Goal: Task Accomplishment & Management: Manage account settings

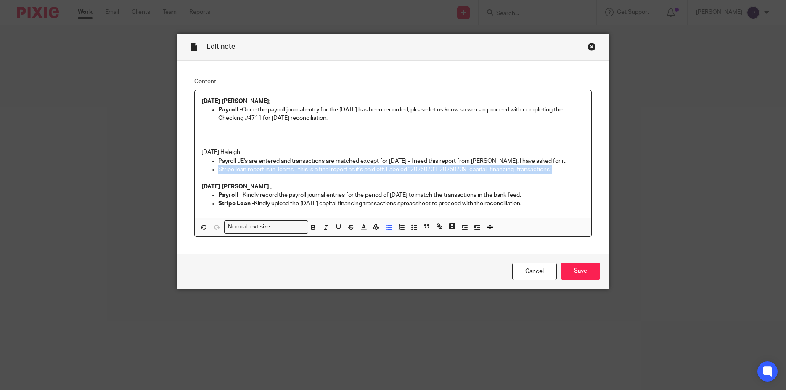
drag, startPoint x: 557, startPoint y: 168, endPoint x: 214, endPoint y: 173, distance: 343.5
click at [218, 173] on li "Stripe loan report is in Teams - this is a final report as it's paid off. Label…" at bounding box center [401, 169] width 367 height 8
copy p "Stripe loan report is in Teams - this is a final report as it's paid off. Label…"
click at [349, 116] on p "Payroll - Once the payroll journal entry for the 07/03/2025 has been recorded, …" at bounding box center [401, 114] width 367 height 17
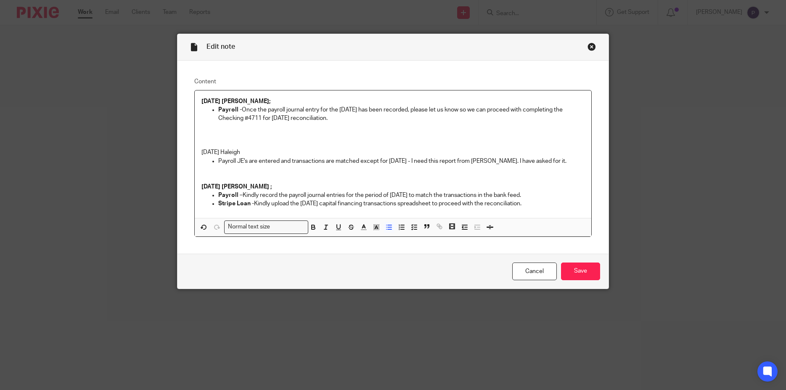
click at [349, 116] on p "Payroll - Once the payroll journal entry for the 07/03/2025 has been recorded, …" at bounding box center [401, 114] width 367 height 17
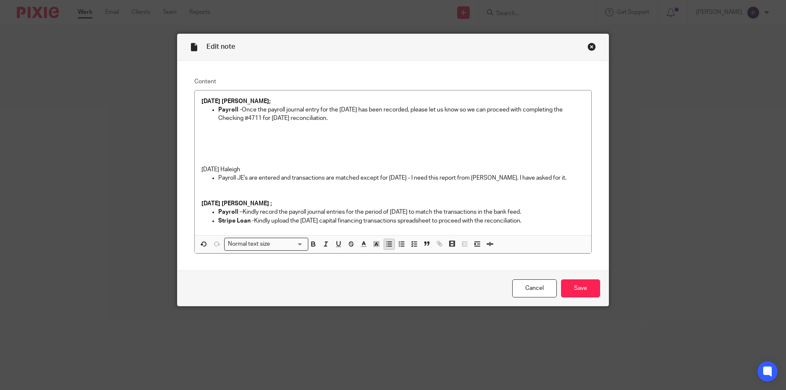
click at [386, 248] on icon "button" at bounding box center [389, 244] width 8 height 8
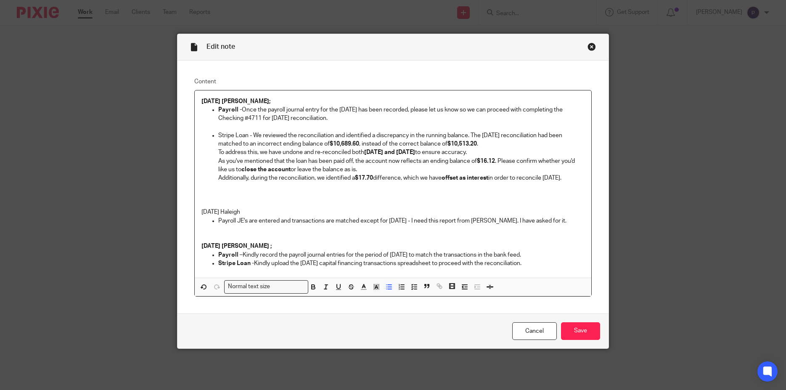
click at [250, 133] on p "Stripe Loan - We reviewed the reconciliation and identified a discrepancy in th…" at bounding box center [401, 139] width 367 height 17
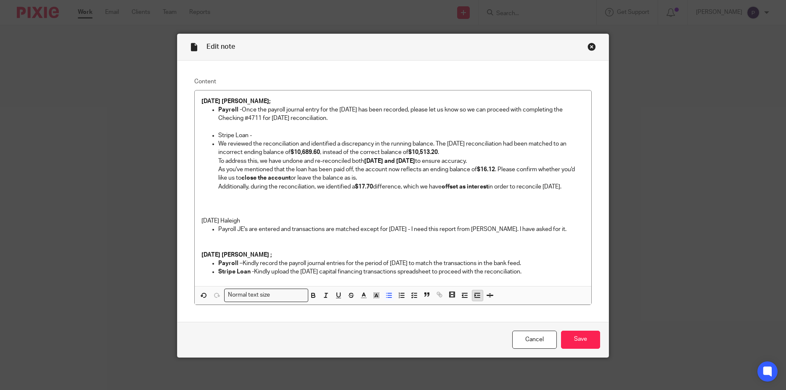
click at [473, 295] on icon "button" at bounding box center [477, 295] width 8 height 8
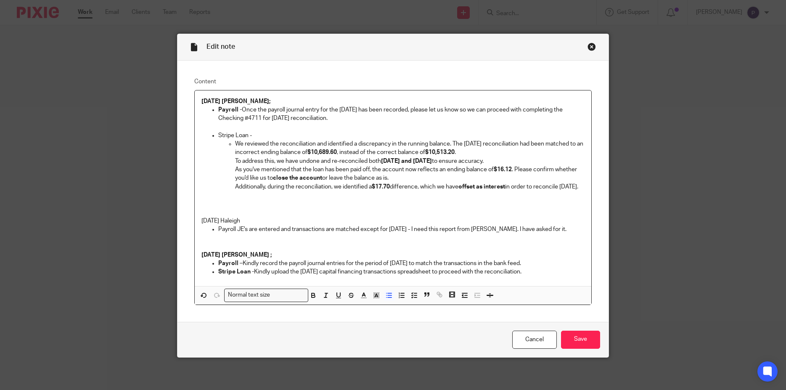
click at [235, 161] on p "To address this, we have undone and re-reconciled both June and July 2025 to en…" at bounding box center [410, 161] width 350 height 8
click at [235, 171] on p "As you've mentioned that the loan has been paid off, the account now reflects a…" at bounding box center [410, 173] width 350 height 17
click at [230, 186] on ul "We reviewed the reconciliation and identified a discrepancy in the running bala…" at bounding box center [401, 165] width 367 height 51
drag, startPoint x: 222, startPoint y: 133, endPoint x: 206, endPoint y: 132, distance: 15.6
click at [206, 132] on ul "Stripe Loan - We reviewed the reconciliation and identified a discrepancy in th…" at bounding box center [392, 161] width 383 height 60
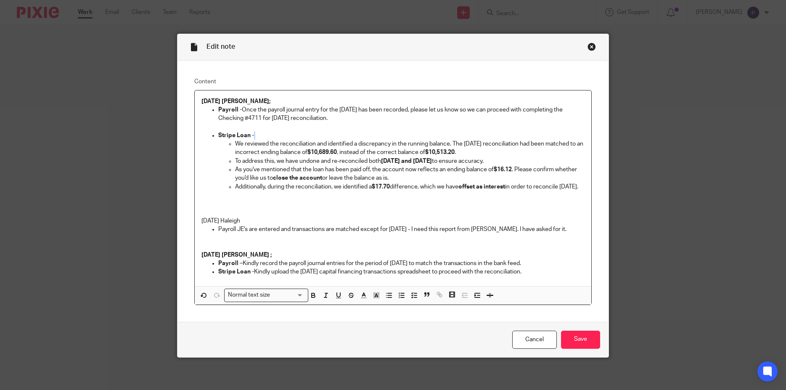
click at [299, 225] on p "8/13/25 Haleigh" at bounding box center [392, 221] width 383 height 8
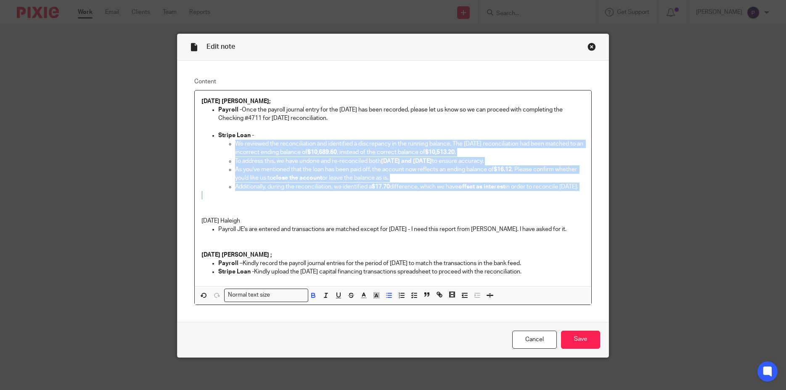
drag, startPoint x: 256, startPoint y: 203, endPoint x: 231, endPoint y: 145, distance: 63.5
click at [231, 145] on div "08/14/2025 Penny; Payroll - Once the payroll journal entry for the 07/03/2025 h…" at bounding box center [393, 188] width 397 height 196
click at [270, 191] on p "Additionally, during the reconciliation, we identified a $17.70 difference, whi…" at bounding box center [410, 186] width 350 height 8
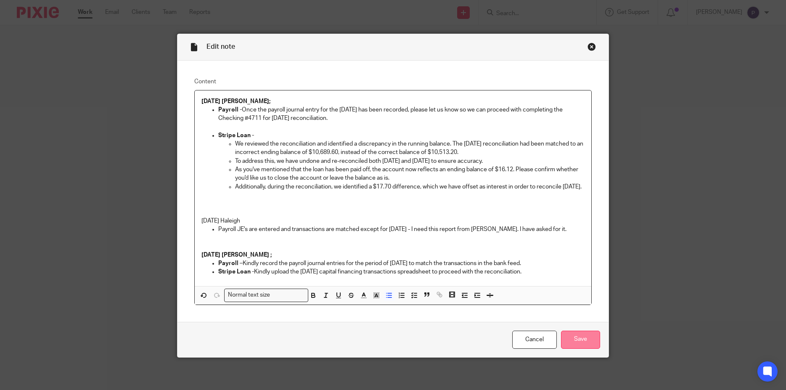
click at [578, 349] on input "Save" at bounding box center [580, 339] width 39 height 18
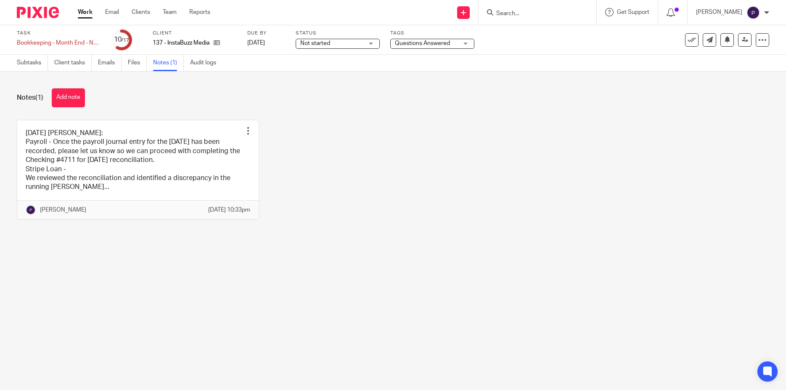
click at [138, 172] on link at bounding box center [137, 169] width 241 height 99
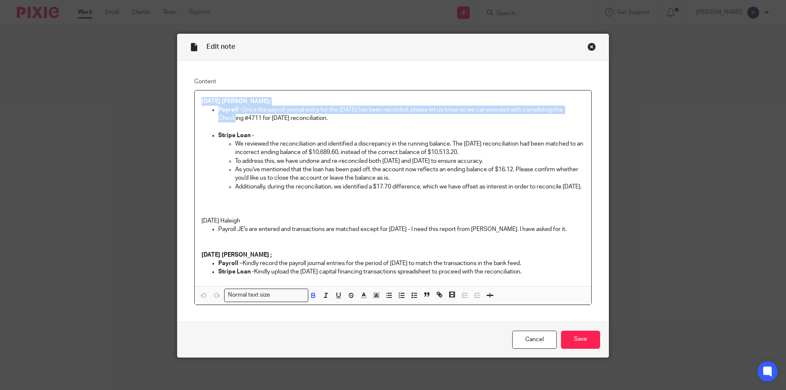
drag, startPoint x: 249, startPoint y: 199, endPoint x: 214, endPoint y: 109, distance: 96.8
click at [214, 109] on div "08/14/2025 Penny; Payroll - Once the payroll journal entry for the 07/03/2025 h…" at bounding box center [393, 188] width 397 height 196
click at [221, 124] on p at bounding box center [392, 127] width 383 height 8
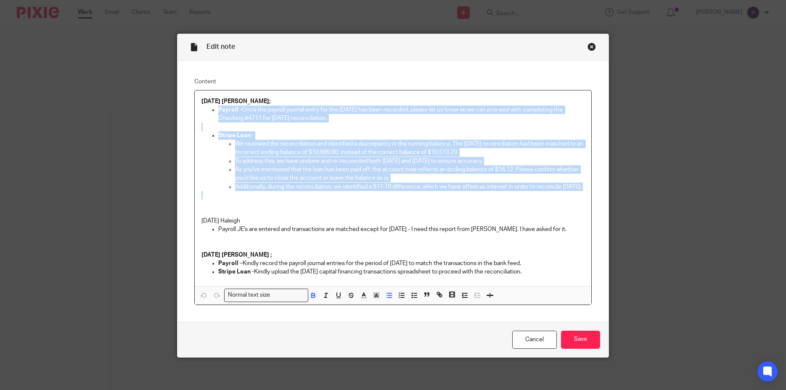
drag, startPoint x: 230, startPoint y: 150, endPoint x: 250, endPoint y: 203, distance: 56.8
click at [250, 203] on div "08/14/2025 Penny; Payroll - Once the payroll journal entry for the 07/03/2025 h…" at bounding box center [393, 188] width 397 height 196
copy div "Payroll - Once the payroll journal entry for the 07/03/2025 has been recorded, …"
click at [583, 346] on input "Save" at bounding box center [580, 339] width 39 height 18
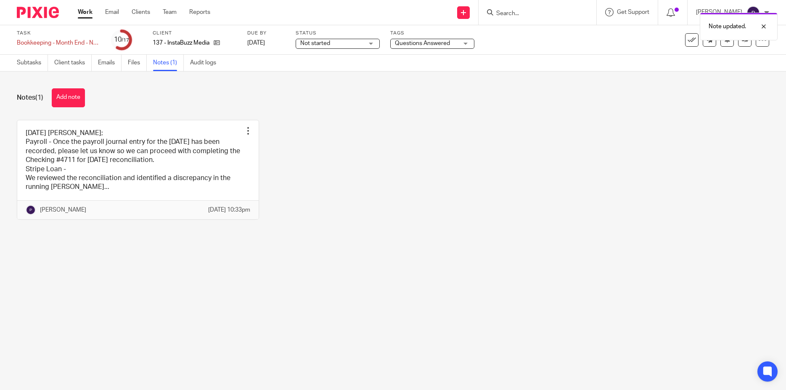
click at [444, 46] on span "Questions Answered" at bounding box center [422, 43] width 55 height 6
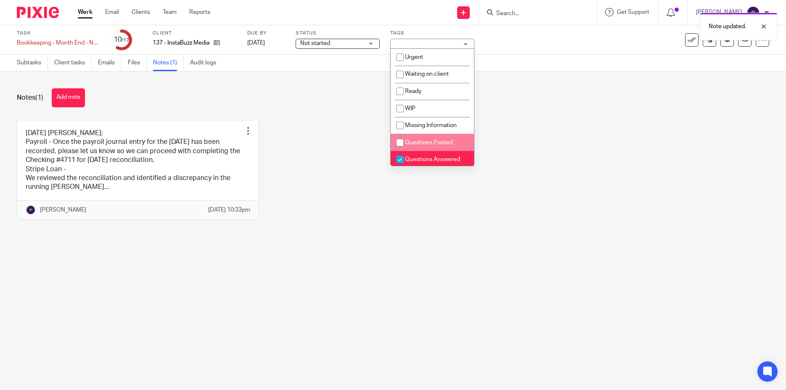
click at [399, 141] on input "checkbox" at bounding box center [400, 143] width 16 height 16
checkbox input "true"
click at [401, 159] on input "checkbox" at bounding box center [400, 159] width 16 height 16
checkbox input "false"
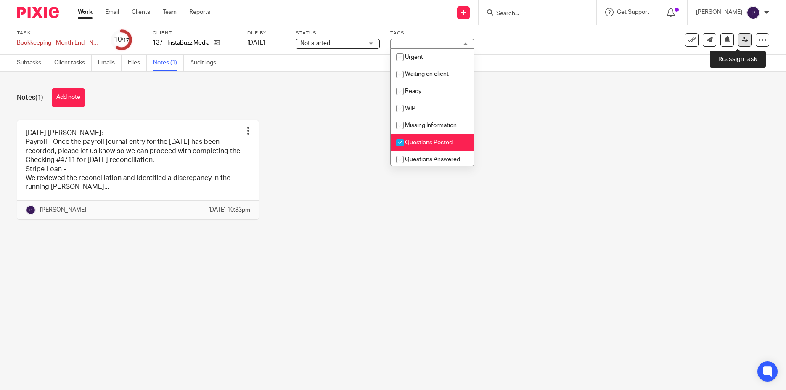
click at [742, 41] on icon at bounding box center [745, 40] width 6 height 6
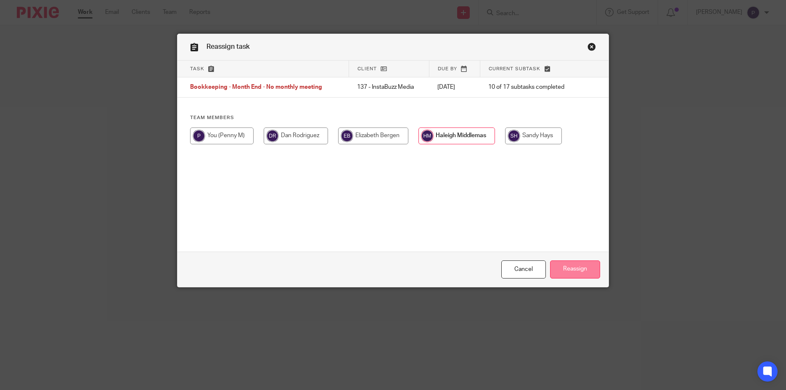
click at [558, 266] on input "Reassign" at bounding box center [575, 269] width 50 height 18
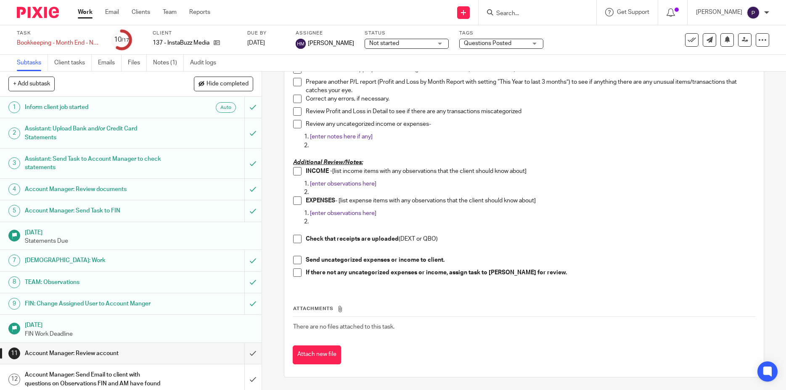
scroll to position [399, 0]
click at [84, 13] on link "Work" at bounding box center [85, 12] width 15 height 8
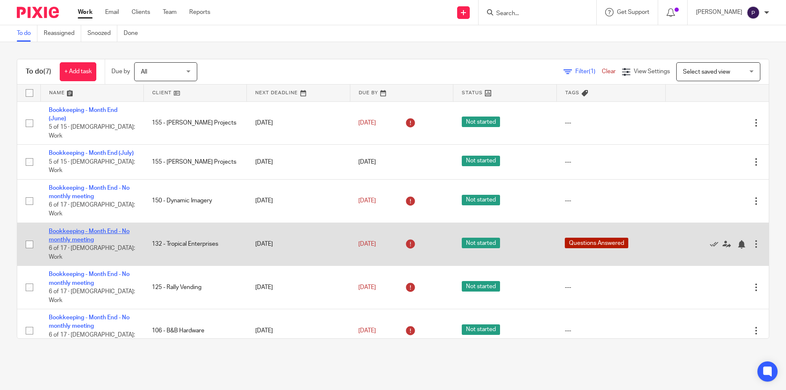
click at [99, 228] on link "Bookkeeping - Month End - No monthly meeting" at bounding box center [89, 235] width 81 height 14
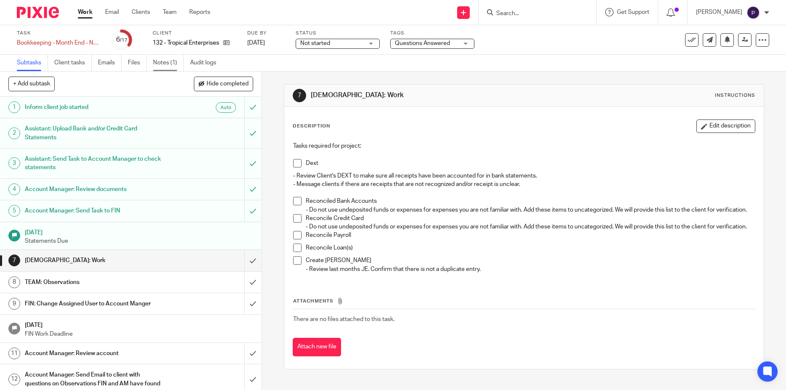
click at [166, 61] on link "Notes (1)" at bounding box center [168, 63] width 31 height 16
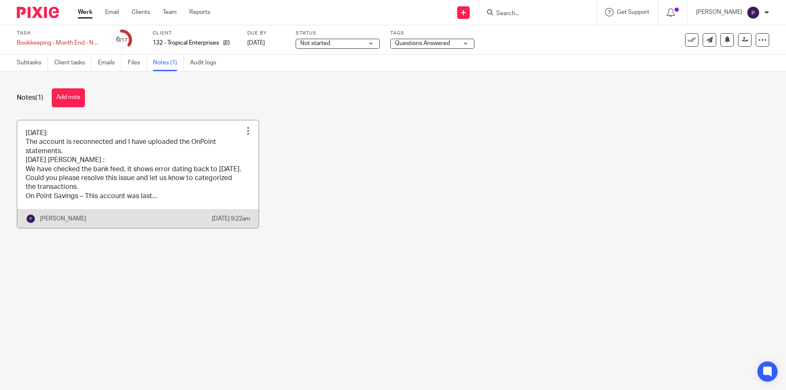
click at [156, 160] on link at bounding box center [137, 174] width 241 height 108
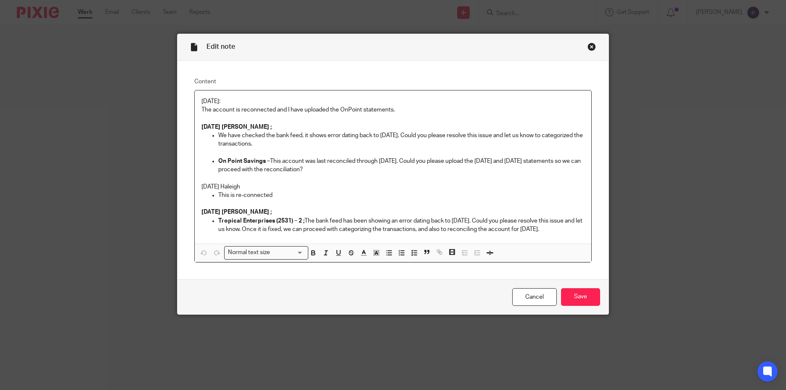
click at [198, 102] on div "[DATE]: The account is reconnected and I have uploaded the OnPoint statements. …" at bounding box center [393, 166] width 397 height 153
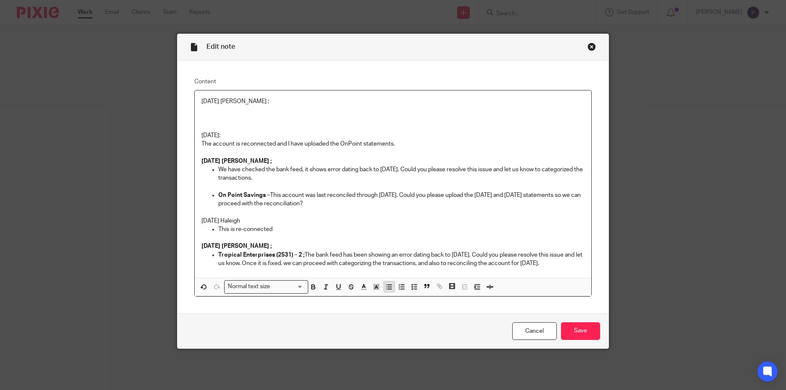
click at [385, 290] on icon "button" at bounding box center [389, 287] width 8 height 8
drag, startPoint x: 255, startPoint y: 103, endPoint x: 130, endPoint y: 91, distance: 125.4
click at [130, 91] on div "Edit note Content 08/14/2025 Penny ; Thanks for upload the statements. 8/13/25:…" at bounding box center [393, 195] width 786 height 390
click at [218, 108] on p "Thanks for upload the statements." at bounding box center [401, 110] width 367 height 8
click at [320, 110] on p "Thanks for upload the statements." at bounding box center [401, 110] width 367 height 8
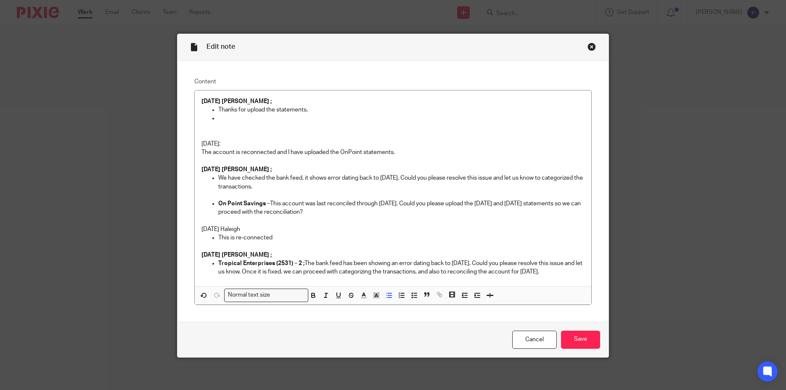
click at [227, 120] on p at bounding box center [401, 118] width 367 height 8
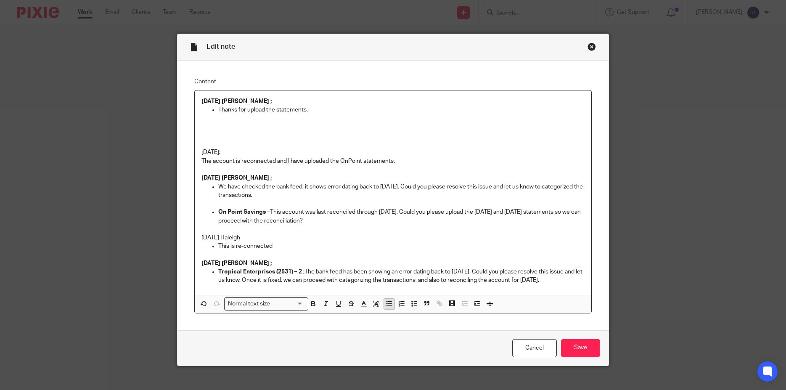
click at [388, 304] on line "button" at bounding box center [390, 304] width 4 height 0
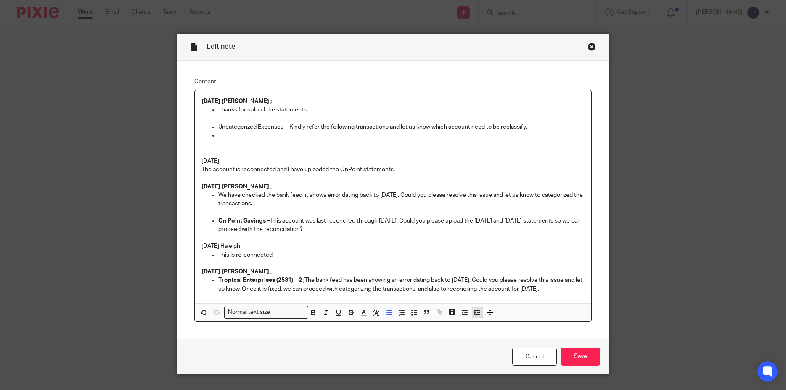
click at [473, 315] on icon "button" at bounding box center [477, 313] width 8 height 8
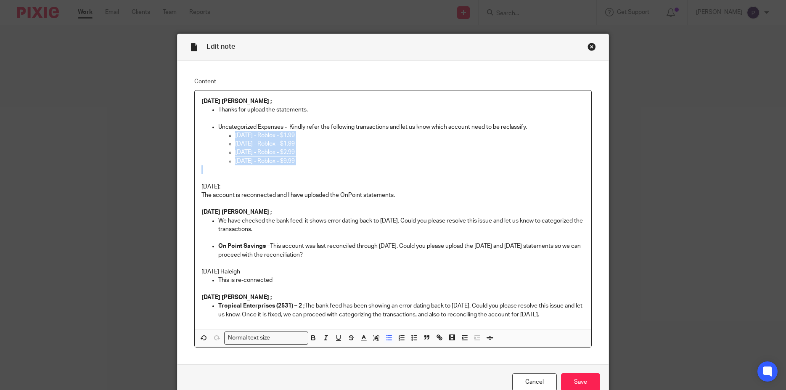
drag, startPoint x: 299, startPoint y: 166, endPoint x: 228, endPoint y: 136, distance: 76.7
click at [225, 134] on div "08/14/2025 Penny ; Thanks for upload the statements. Uncategorized Expenses - K…" at bounding box center [393, 209] width 397 height 238
drag, startPoint x: 372, startPoint y: 180, endPoint x: 483, endPoint y: 154, distance: 114.3
click at [378, 176] on p at bounding box center [392, 178] width 383 height 8
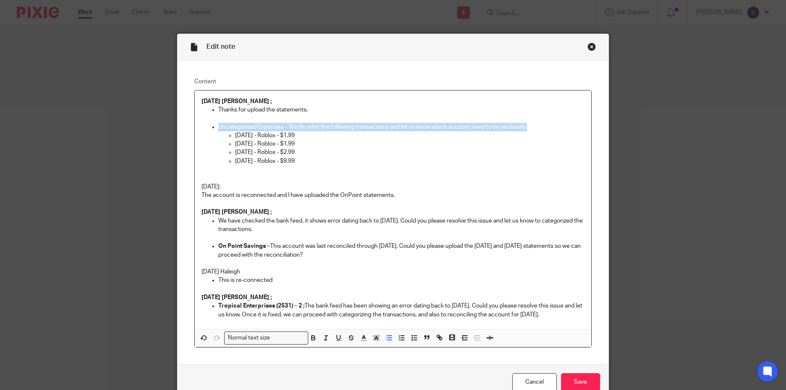
drag, startPoint x: 531, startPoint y: 127, endPoint x: 213, endPoint y: 127, distance: 317.8
click at [218, 127] on li "Uncategorized Expenses - Kindly refer the following transactions and let us kno…" at bounding box center [401, 144] width 367 height 42
copy p "Uncategorized Expenses - Kindly refer the following transactions and let us kno…"
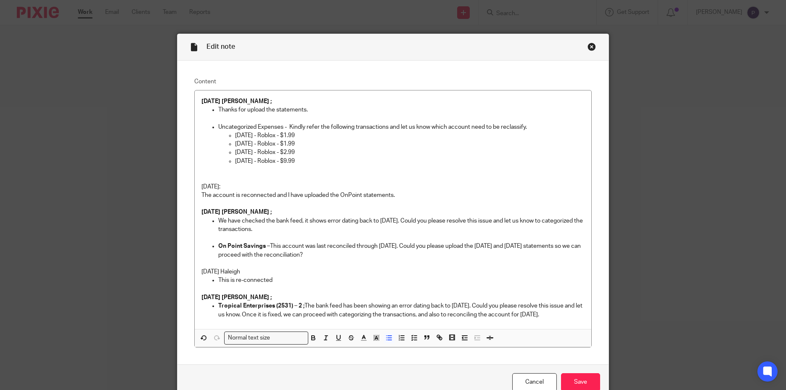
click at [317, 156] on p "4/7/25 - Roblox - $2.99" at bounding box center [410, 152] width 350 height 8
drag, startPoint x: 286, startPoint y: 126, endPoint x: 526, endPoint y: 127, distance: 239.6
click at [526, 127] on p "Uncategorized Expenses - Kindly refer the following transactions and let us kno…" at bounding box center [401, 127] width 367 height 8
drag, startPoint x: 283, startPoint y: 125, endPoint x: 211, endPoint y: 129, distance: 71.6
click at [218, 129] on li "Uncategorized Expenses - Please refer to the following transactions and let us …" at bounding box center [401, 144] width 367 height 42
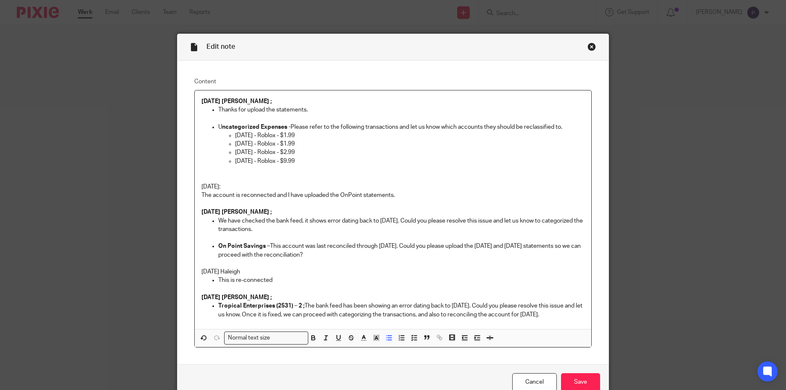
click at [309, 158] on p "4/7/25 - Roblox - $9.99" at bounding box center [410, 161] width 350 height 8
drag, startPoint x: 214, startPoint y: 128, endPoint x: 219, endPoint y: 129, distance: 4.4
click at [219, 129] on li "U ncategorized Expenses - Please refer to the following transactions and let us…" at bounding box center [401, 144] width 367 height 42
click at [218, 126] on li "U ncategorized Expenses - Please refer to the following transactions and let us…" at bounding box center [401, 144] width 367 height 42
click at [320, 162] on p "4/7/25 - Roblox - $9.99" at bounding box center [410, 161] width 350 height 8
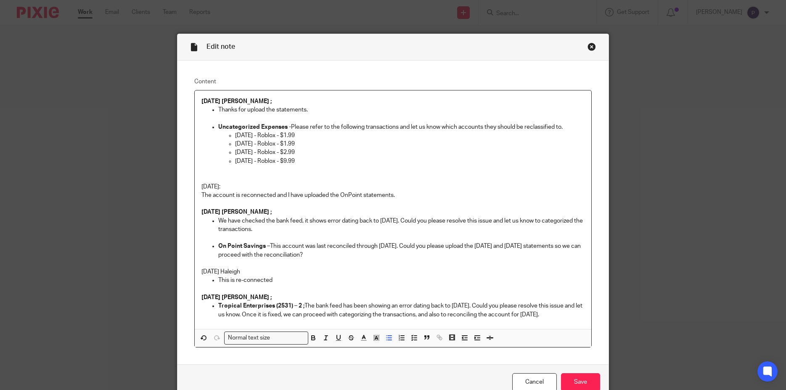
click at [336, 156] on p "4/7/25 - Roblox - $2.99" at bounding box center [410, 152] width 350 height 8
drag, startPoint x: 237, startPoint y: 185, endPoint x: 65, endPoint y: 185, distance: 171.9
click at [65, 185] on div "Edit note Content 08/14/2025 Penny ; Thanks for upload the statements. Uncatego…" at bounding box center [393, 195] width 786 height 390
click at [386, 172] on p at bounding box center [392, 169] width 383 height 8
click at [578, 380] on input "Save" at bounding box center [580, 382] width 39 height 18
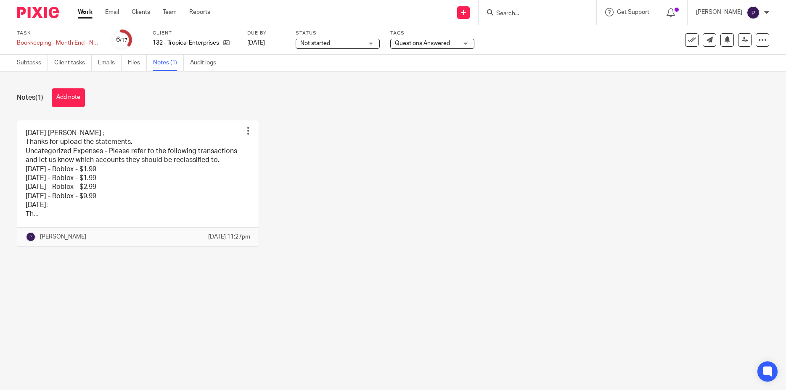
click at [440, 43] on span "Questions Answered" at bounding box center [422, 43] width 55 height 6
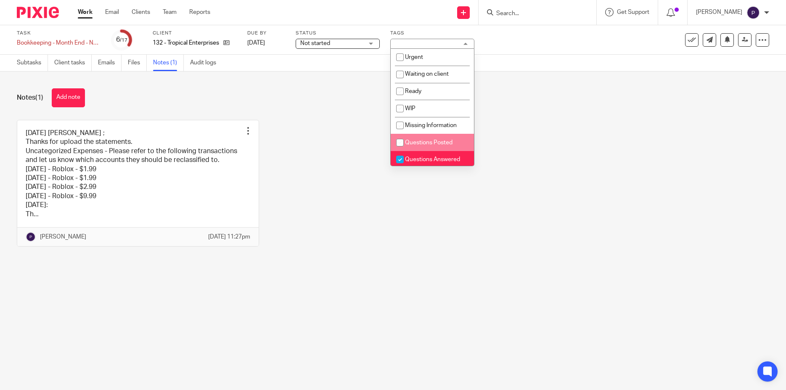
click at [399, 143] on input "checkbox" at bounding box center [400, 143] width 16 height 16
checkbox input "true"
click at [398, 158] on input "checkbox" at bounding box center [400, 159] width 16 height 16
checkbox input "false"
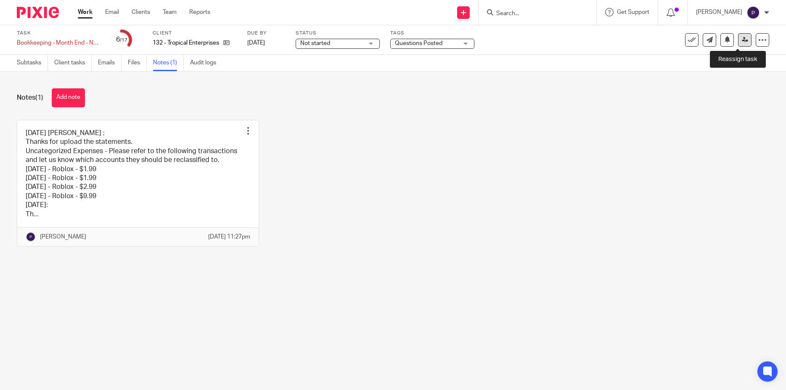
click at [738, 43] on link at bounding box center [744, 39] width 13 height 13
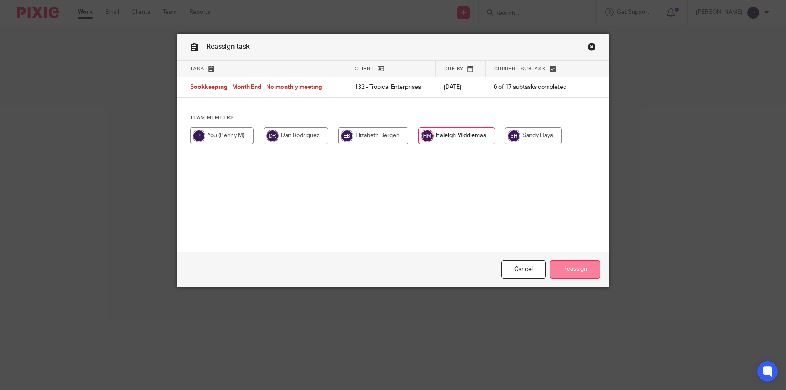
click at [571, 269] on input "Reassign" at bounding box center [575, 269] width 50 height 18
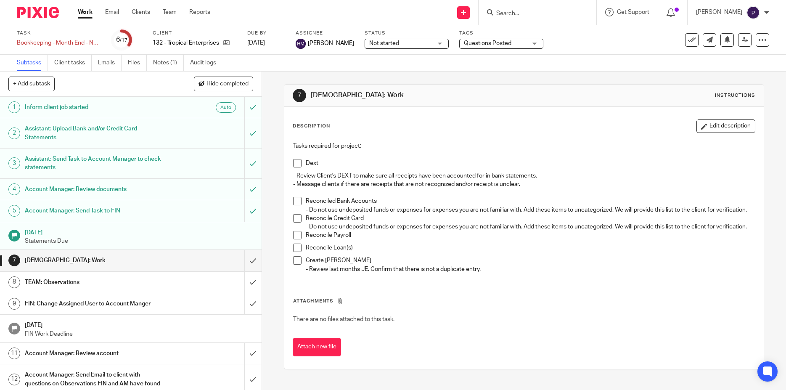
click at [293, 201] on span at bounding box center [297, 201] width 8 height 8
click at [296, 222] on span at bounding box center [297, 218] width 8 height 8
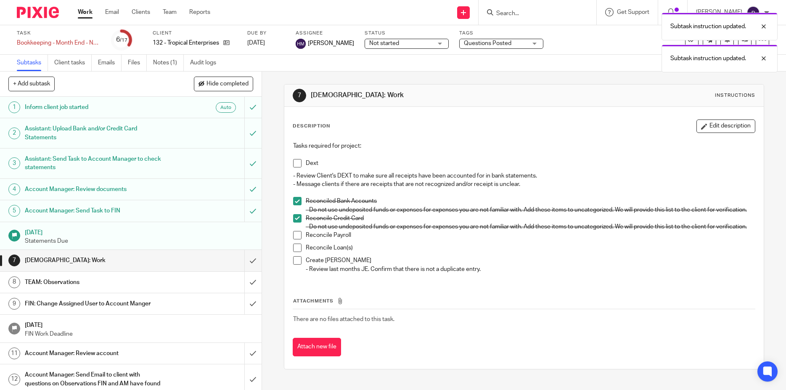
click at [294, 162] on span at bounding box center [297, 163] width 8 height 8
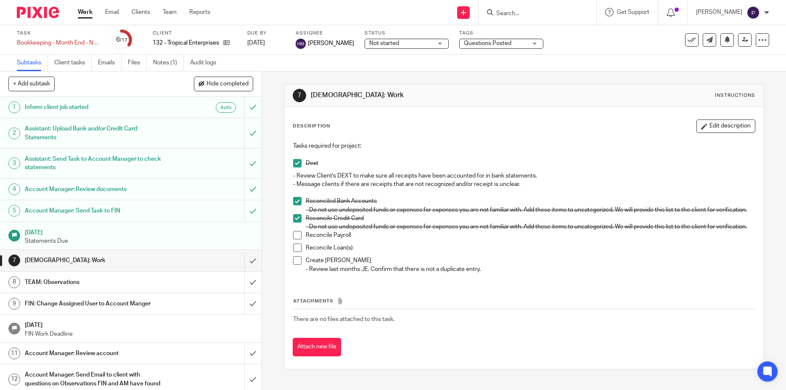
click at [82, 14] on link "Work" at bounding box center [85, 12] width 15 height 8
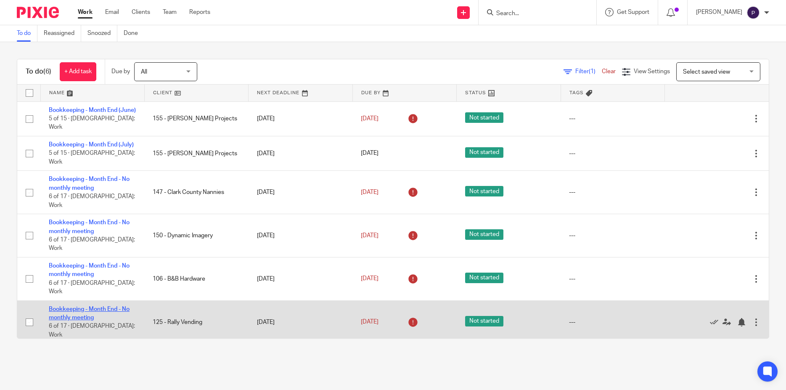
click at [95, 306] on link "Bookkeeping - Month End - No monthly meeting" at bounding box center [89, 313] width 81 height 14
